Goal: Task Accomplishment & Management: Use online tool/utility

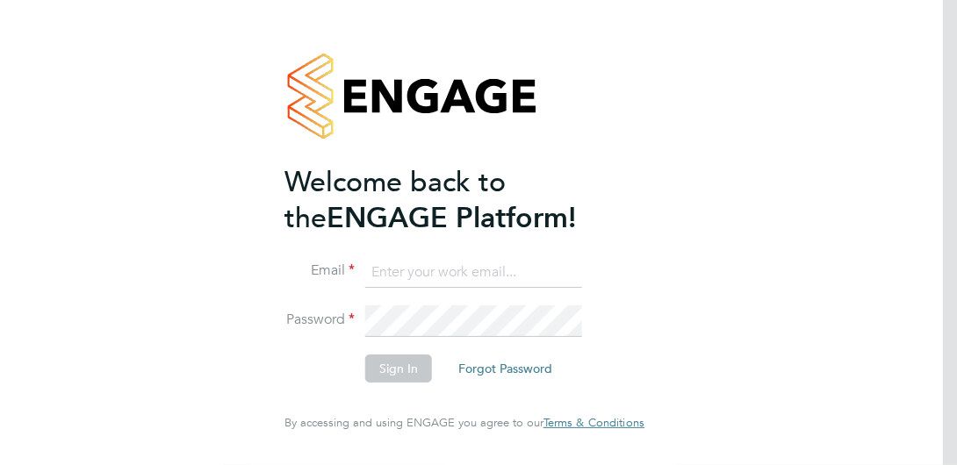
type input "[PERSON_NAME][EMAIL_ADDRESS][DOMAIN_NAME]"
click at [409, 365] on button "Sign In" at bounding box center [398, 369] width 67 height 28
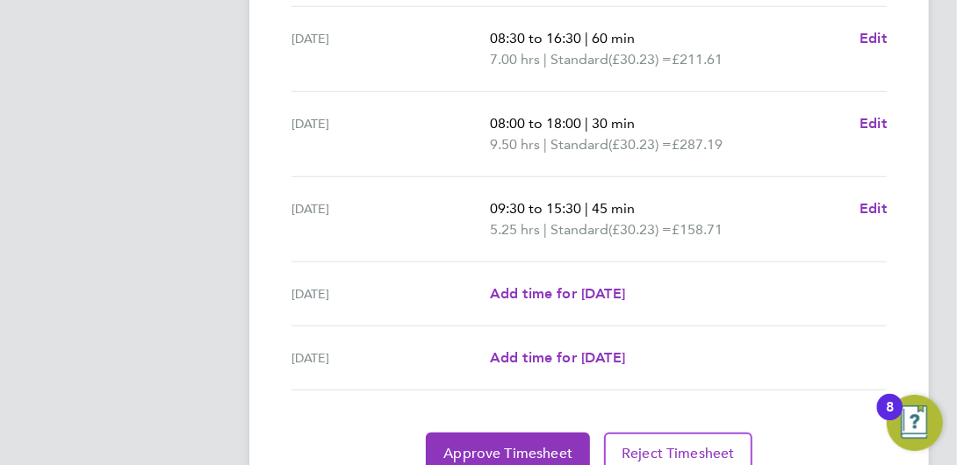
scroll to position [807, 0]
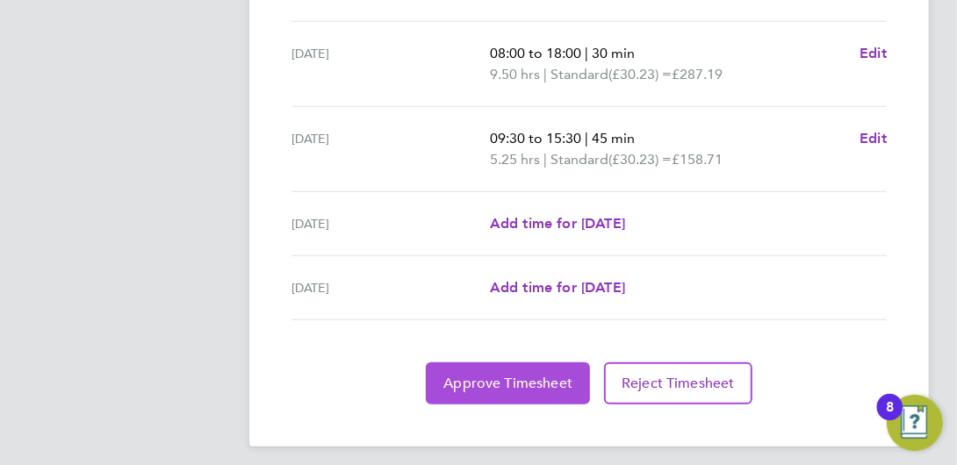
click at [496, 375] on span "Approve Timesheet" at bounding box center [507, 384] width 129 height 18
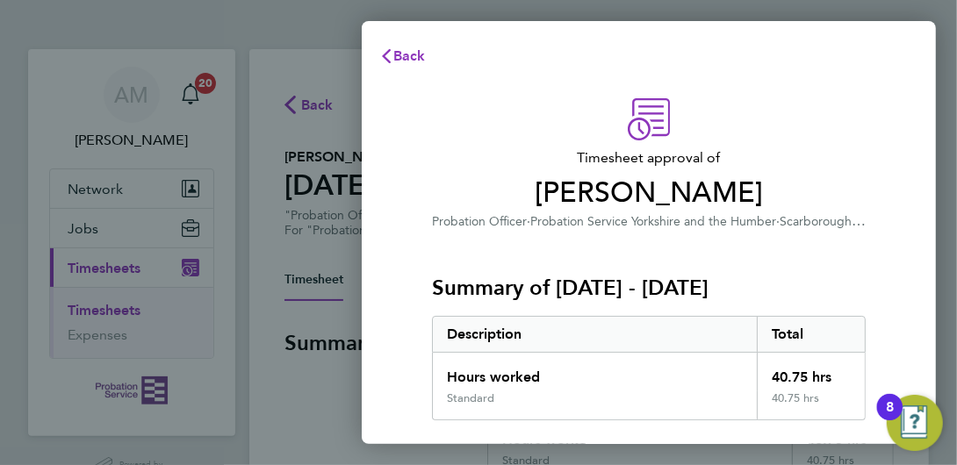
click at [677, 189] on span "Iain Walker" at bounding box center [649, 193] width 434 height 35
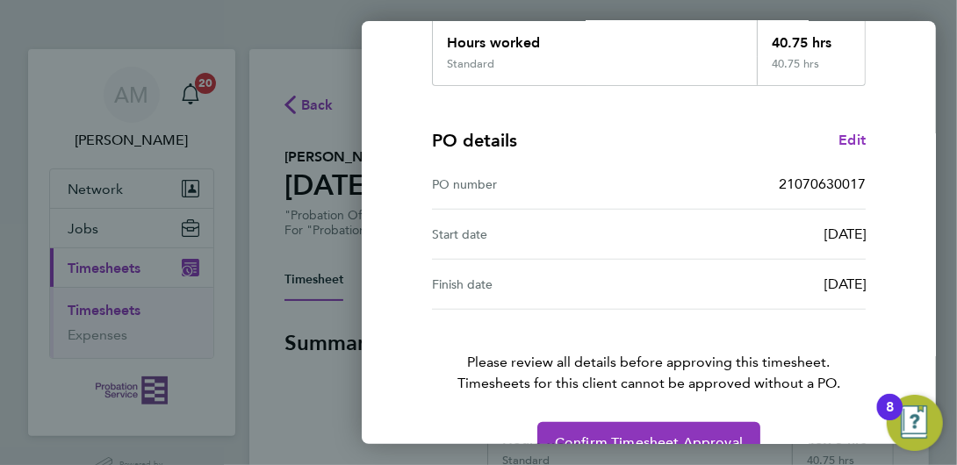
scroll to position [373, 0]
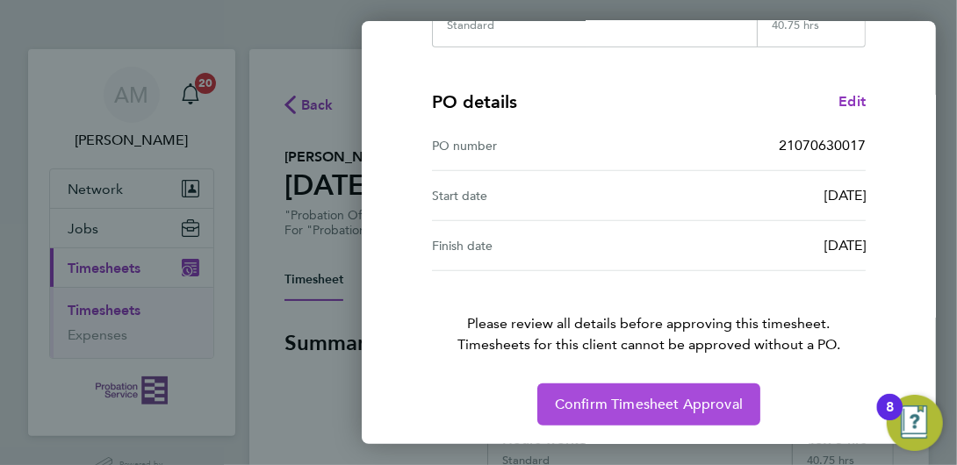
click at [594, 396] on span "Confirm Timesheet Approval" at bounding box center [649, 405] width 188 height 18
